Goal: Ask a question: Seek information or help from site administrators or community

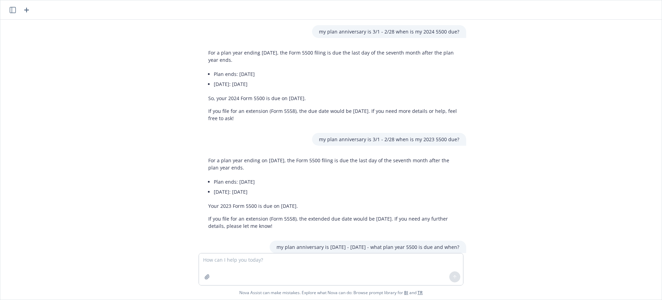
scroll to position [96, 0]
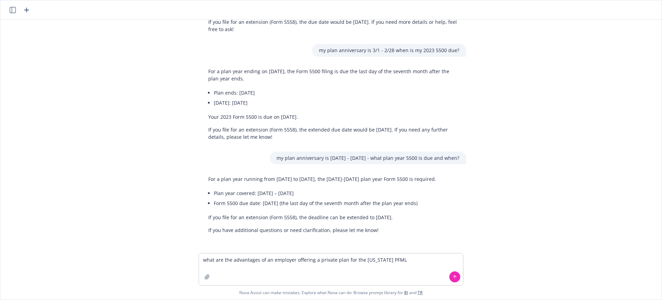
type textarea "what are the advantages of an employer offering a private plan for the [US_STAT…"
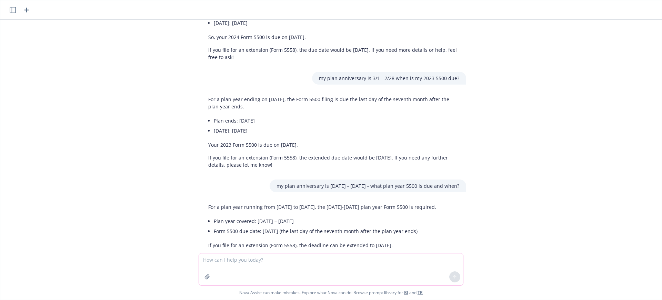
scroll to position [36, 0]
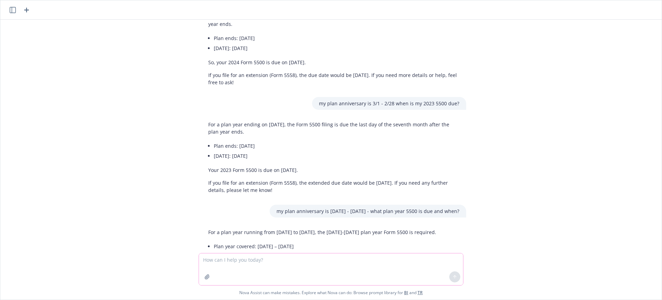
click at [235, 257] on textarea at bounding box center [331, 269] width 264 height 32
type textarea "a"
paste textarea "unnecessary"
type textarea "what is another word for unnecessary"
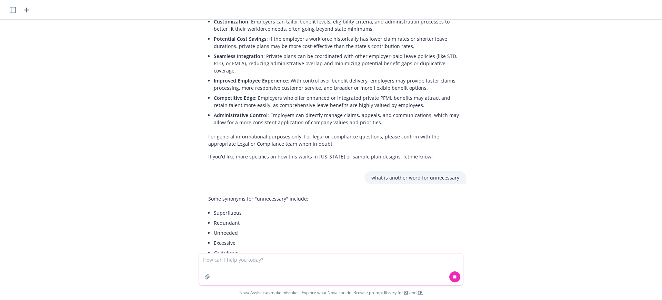
scroll to position [422, 0]
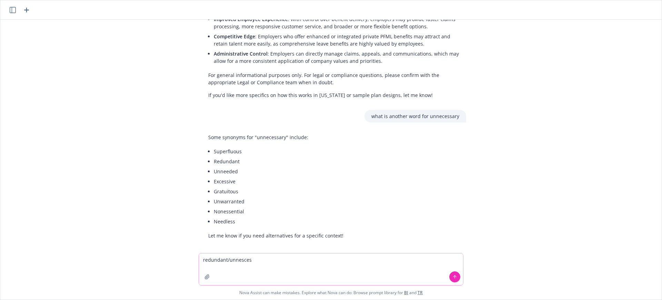
drag, startPoint x: 251, startPoint y: 265, endPoint x: 193, endPoint y: 262, distance: 58.0
click at [193, 262] on div "my plan anniversary is 3/1 - 2/28 when is my 2024 5500 due? For a plan year end…" at bounding box center [330, 160] width 661 height 280
paste textarea "For life events with loss of coverage, is the date that matters for our 30-day …"
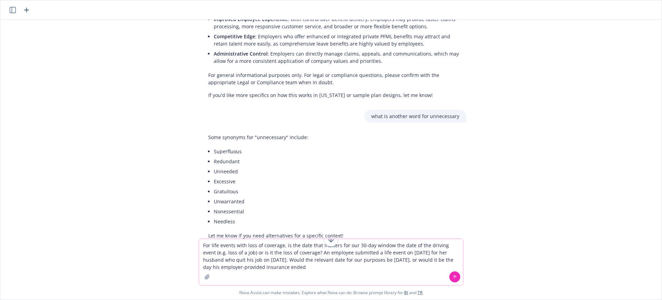
type textarea "For life events with loss of coverage, is the date that matters for our 30-day …"
click at [457, 275] on icon at bounding box center [454, 276] width 5 height 5
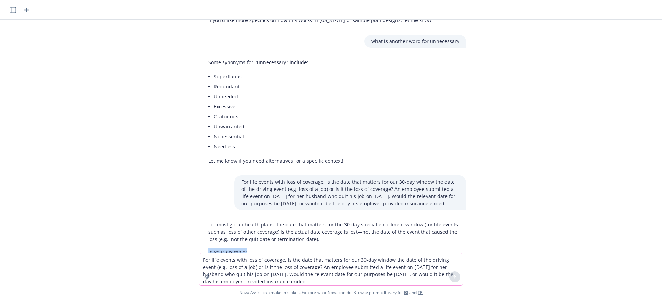
scroll to position [515, 0]
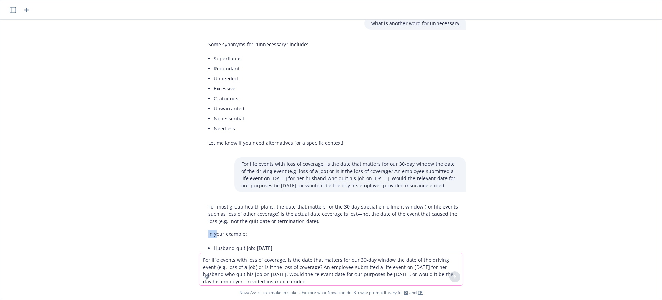
drag, startPoint x: 323, startPoint y: 245, endPoint x: 213, endPoint y: 239, distance: 109.8
click at [213, 239] on div "For most group health plans, the date that matters for the 30-day special enrol…" at bounding box center [333, 271] width 265 height 143
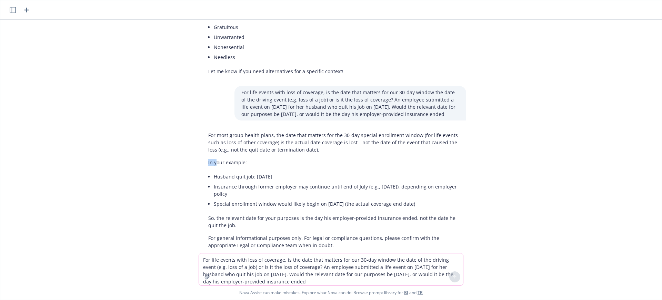
scroll to position [628, 0]
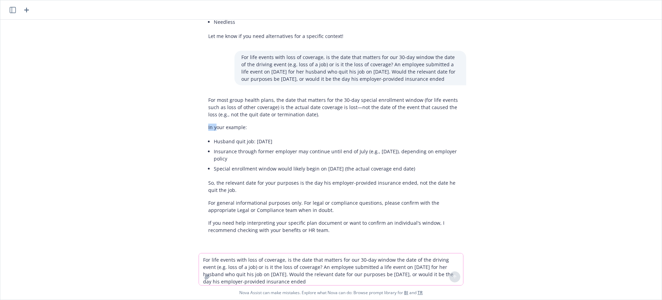
drag, startPoint x: 412, startPoint y: 163, endPoint x: 203, endPoint y: 101, distance: 217.5
click at [203, 101] on div "For most group health plans, the date that matters for the 30-day special enrol…" at bounding box center [333, 164] width 265 height 143
copy div "For most group health plans, the date that matters for the 30-day special enrol…"
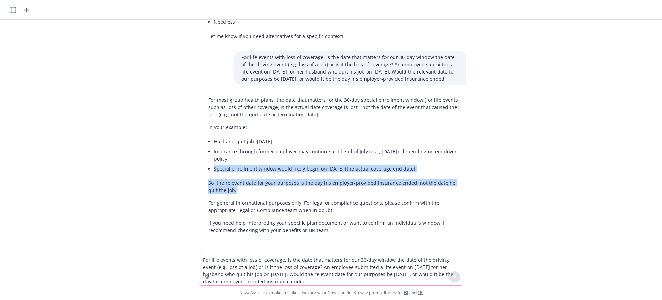
drag, startPoint x: 283, startPoint y: 189, endPoint x: 211, endPoint y: 170, distance: 75.0
click at [211, 170] on div "For most group health plans, the date that matters for the 30-day special enrol…" at bounding box center [333, 164] width 265 height 143
copy div "Special enrollment window would likely begin on [DATE] (the actual coverage end…"
click at [279, 195] on div "For most group health plans, the date that matters for the 30-day special enrol…" at bounding box center [333, 164] width 265 height 143
click at [225, 192] on p "So, the relevant date for your purposes is the day his employer-provided insura…" at bounding box center [333, 186] width 251 height 14
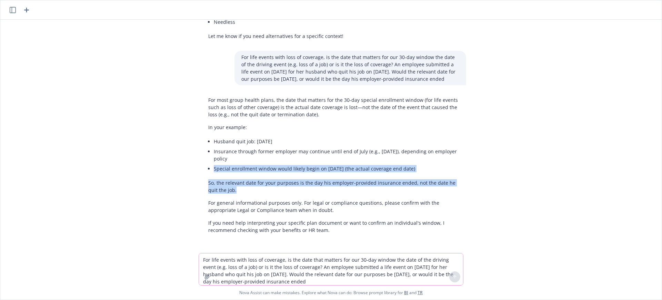
drag, startPoint x: 224, startPoint y: 192, endPoint x: 211, endPoint y: 169, distance: 26.4
click at [211, 169] on div "For most group health plans, the date that matters for the 30-day special enrol…" at bounding box center [333, 164] width 265 height 143
copy div "Special enrollment window would likely begin on [DATE] (the actual coverage end…"
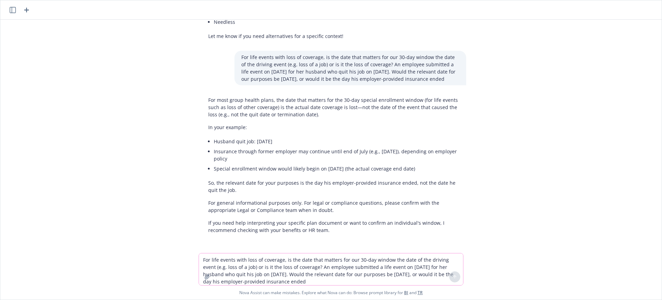
click at [332, 162] on li "Insurance through former employer may continue until end of July (e.g., [DATE])…" at bounding box center [336, 154] width 245 height 17
drag, startPoint x: 419, startPoint y: 171, endPoint x: 211, endPoint y: 169, distance: 208.2
click at [214, 169] on li "Special enrollment window would likely begin on [DATE] (the actual coverage end…" at bounding box center [336, 168] width 245 height 10
copy li "Special enrollment window would likely begin on [DATE] (the actual coverage end…"
click at [228, 265] on textarea "For life events with loss of coverage, is the date that matters for our 30-day …" at bounding box center [331, 269] width 264 height 32
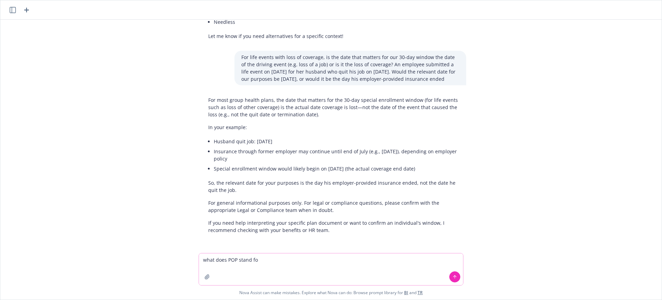
type textarea "what does POP stand for"
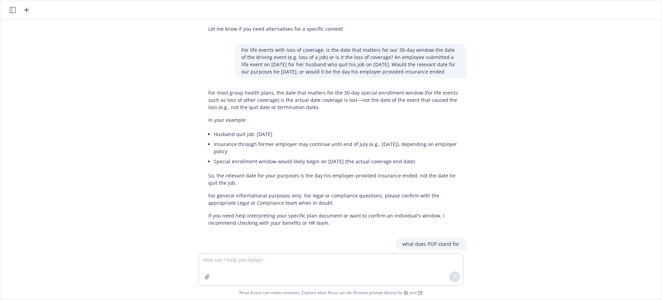
click at [343, 119] on div "For most group health plans, the date that matters for the 30-day special enrol…" at bounding box center [333, 157] width 265 height 143
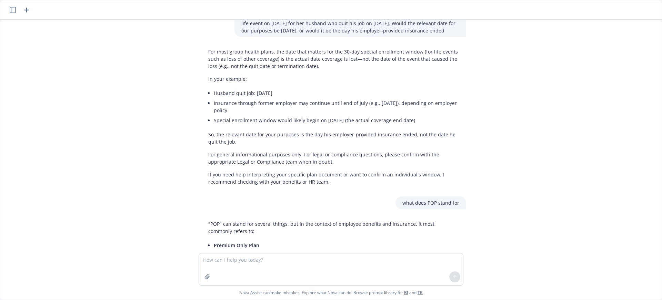
scroll to position [733, 0]
